Goal: Task Accomplishment & Management: Manage account settings

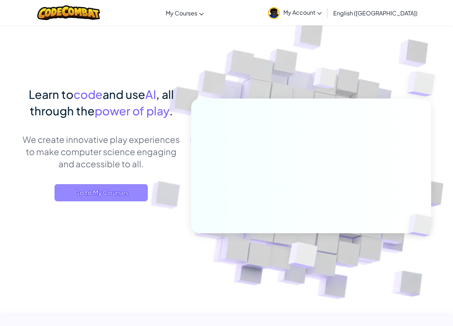
click at [116, 191] on span "Go to My Courses" at bounding box center [101, 192] width 93 height 17
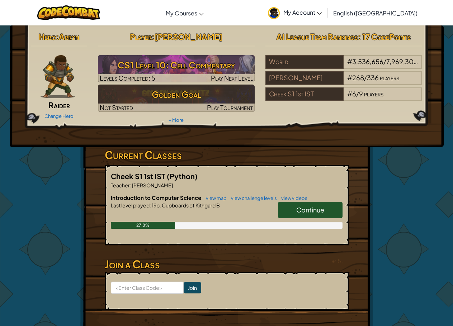
click at [322, 11] on span "My Account" at bounding box center [302, 13] width 38 height 8
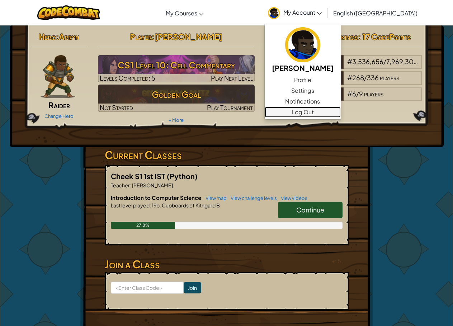
click at [341, 112] on link "Log Out" at bounding box center [303, 112] width 76 height 11
